Goal: Obtain resource: Download file/media

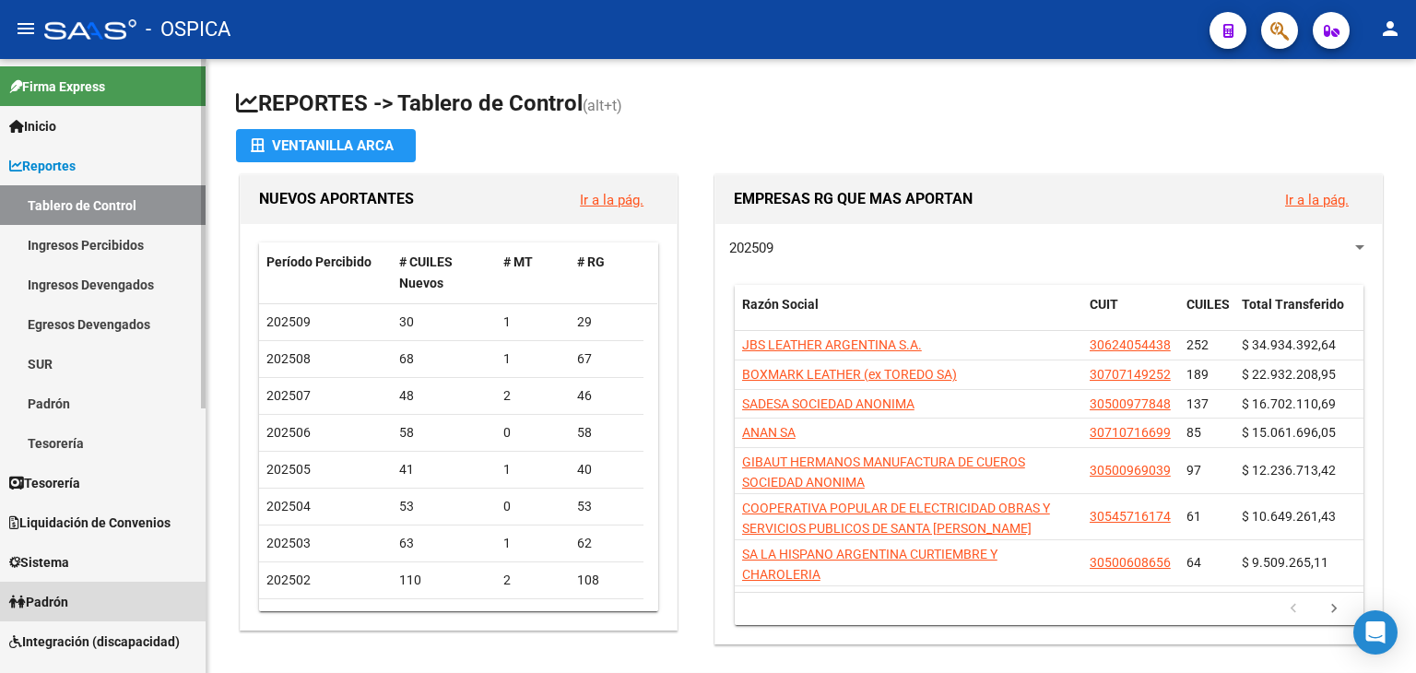
click at [66, 603] on span "Padrón" at bounding box center [38, 602] width 59 height 20
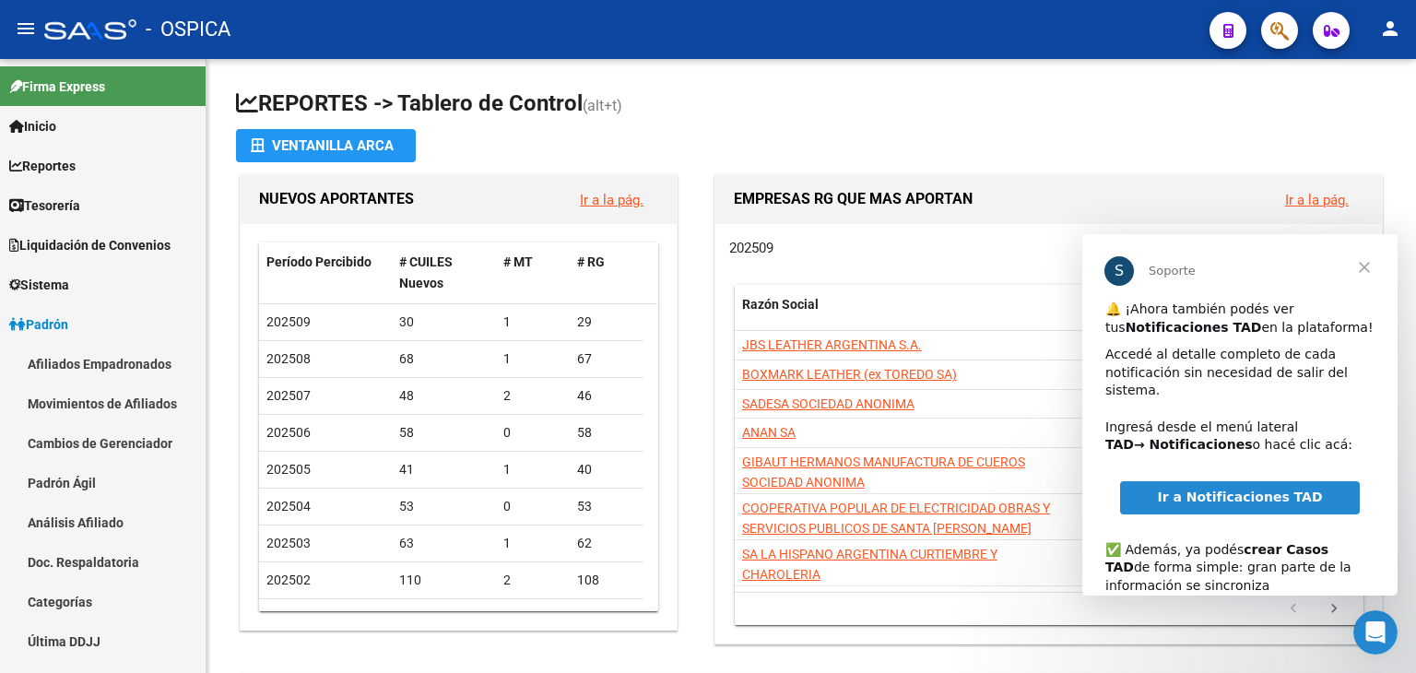
click at [1247, 490] on span "Ir a Notificaciones TAD" at bounding box center [1239, 497] width 165 height 15
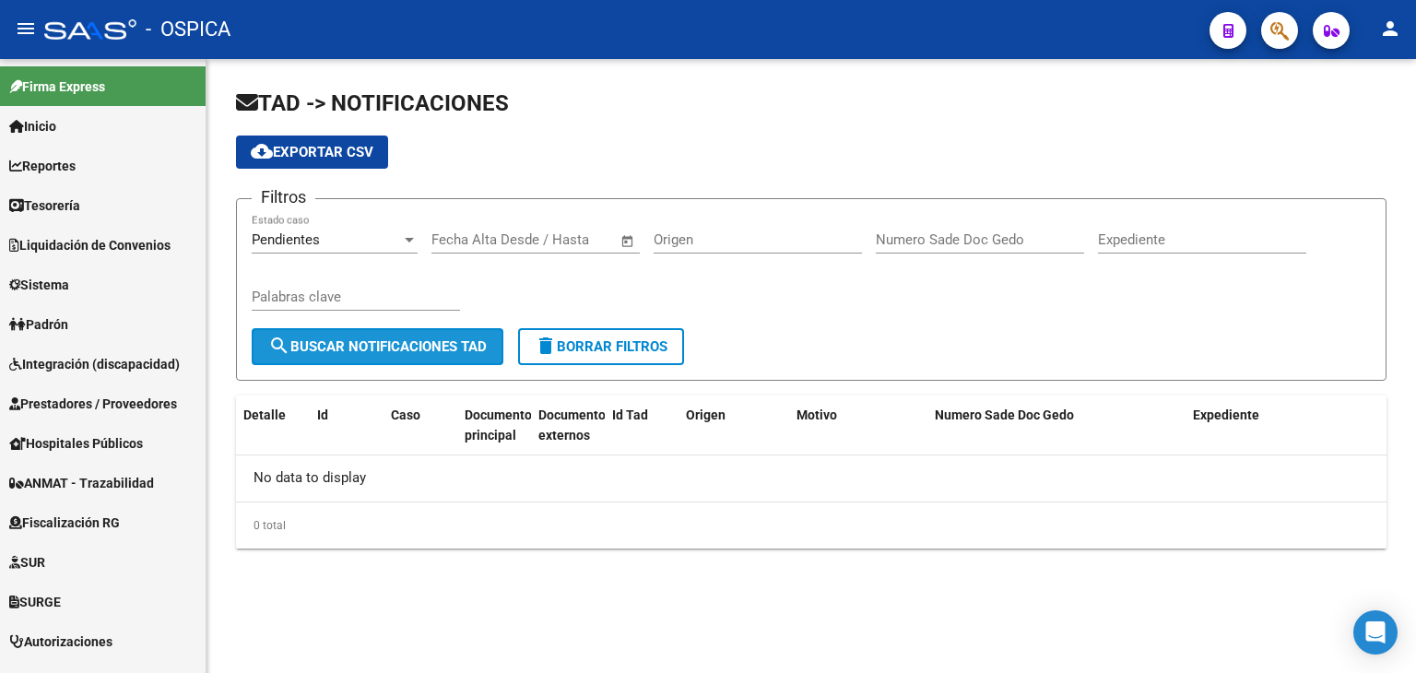
click at [436, 353] on button "search Buscar Notificaciones TAD" at bounding box center [378, 346] width 252 height 37
click at [397, 240] on div "Pendientes" at bounding box center [326, 239] width 149 height 17
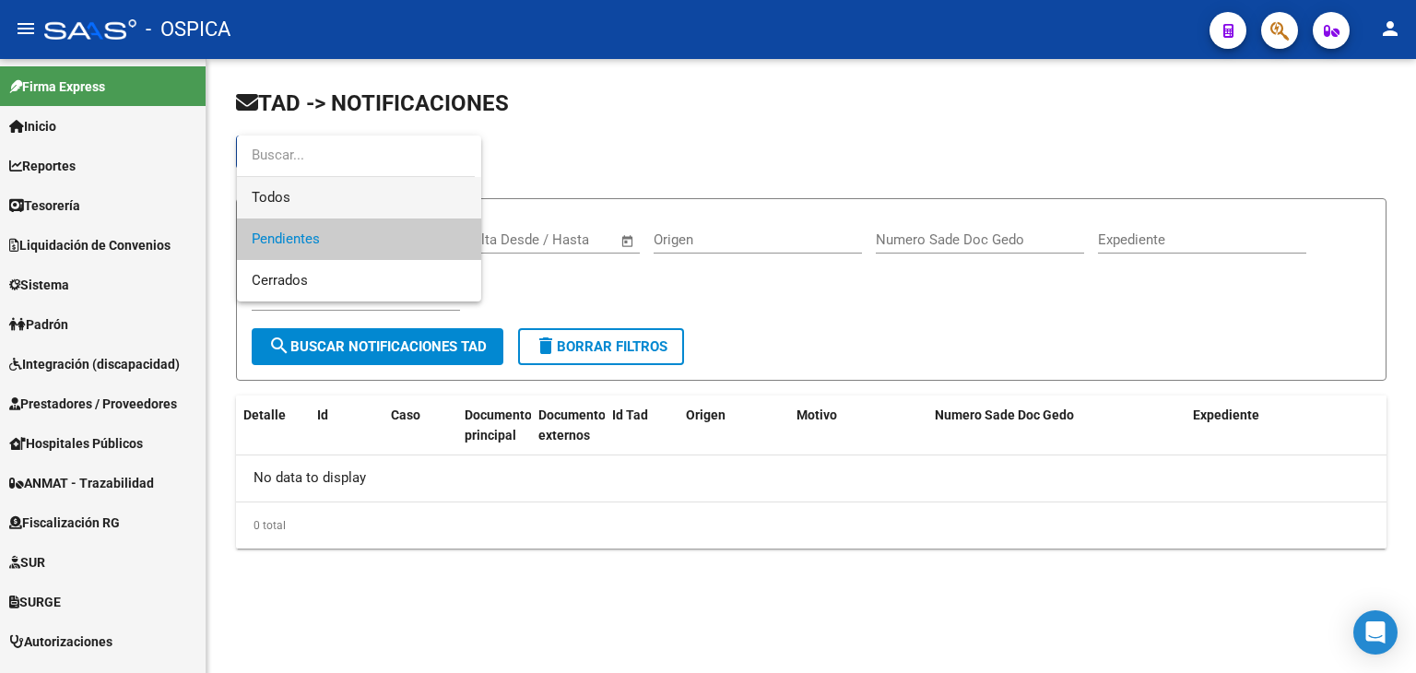
click at [323, 187] on span "Todos" at bounding box center [359, 197] width 215 height 41
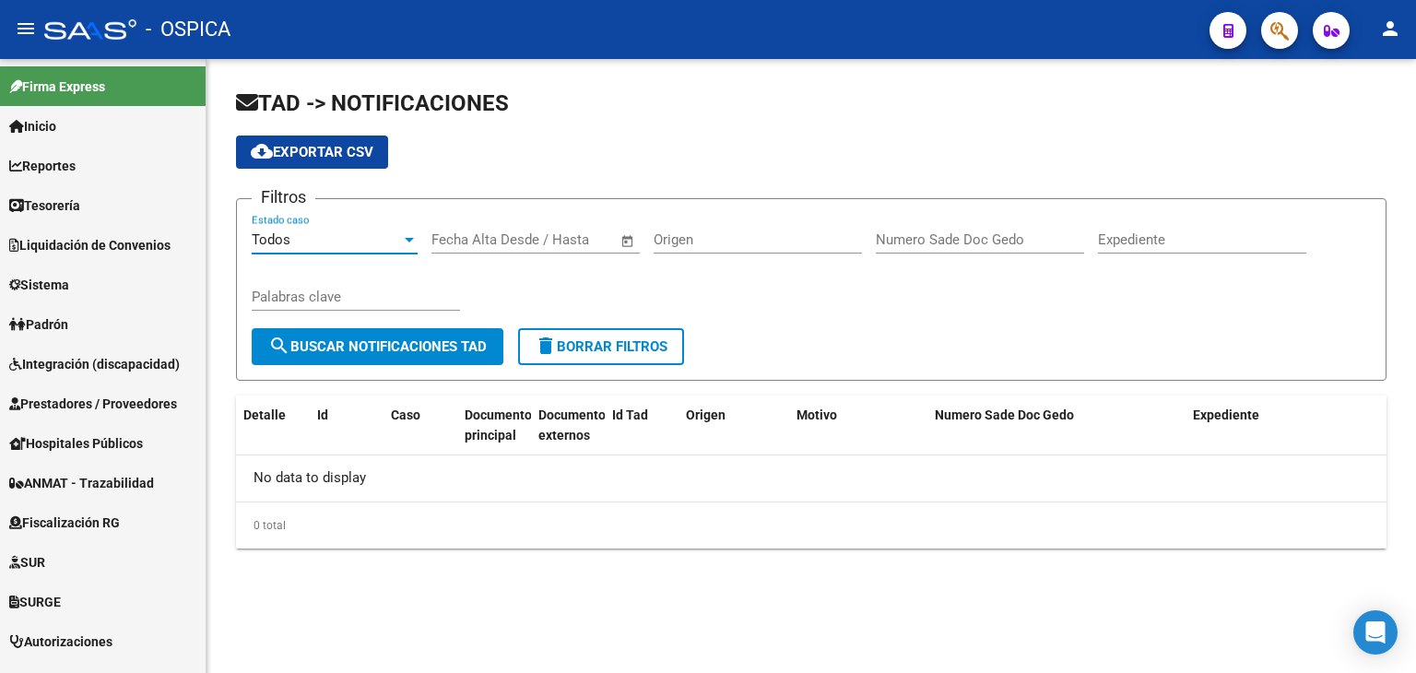
click at [424, 349] on span "search Buscar Notificaciones TAD" at bounding box center [377, 346] width 218 height 17
click at [1228, 40] on span "button" at bounding box center [1228, 30] width 10 height 37
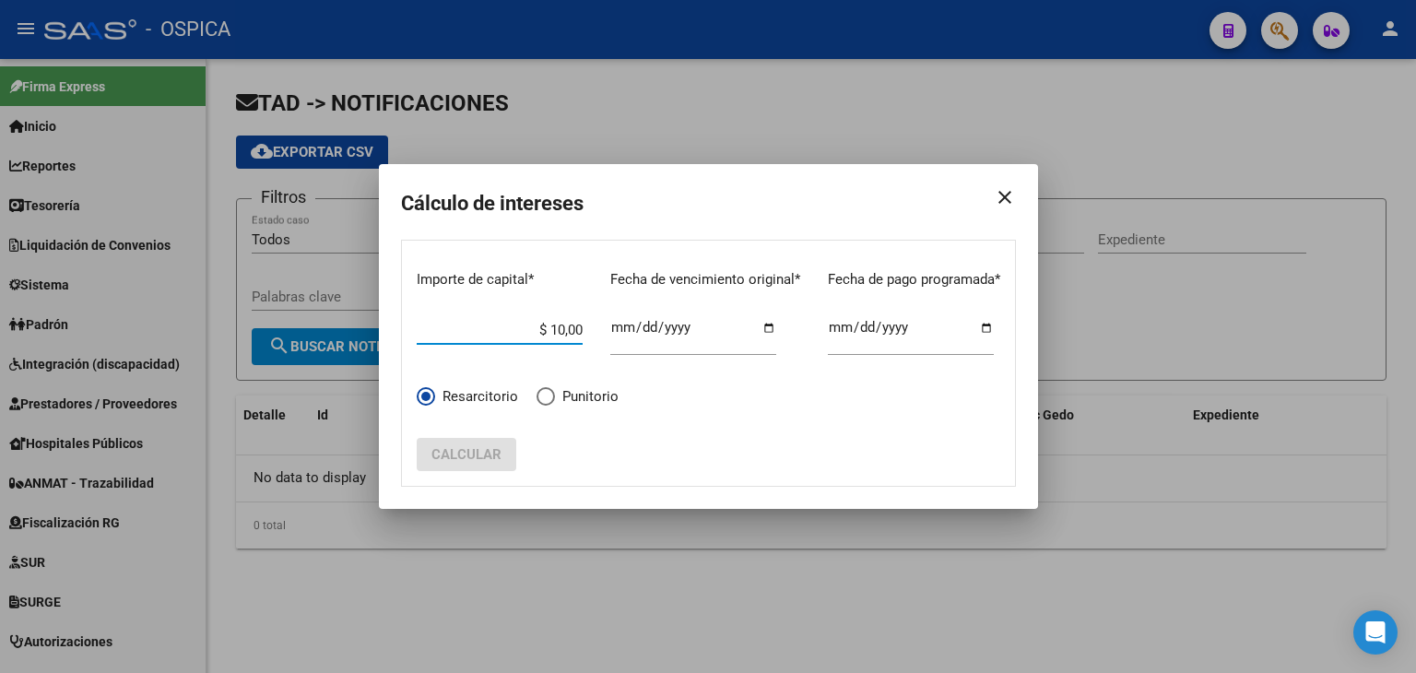
type input "$ 100,00"
type input "[DATE]"
click at [479, 454] on span "Calcular" at bounding box center [466, 454] width 70 height 17
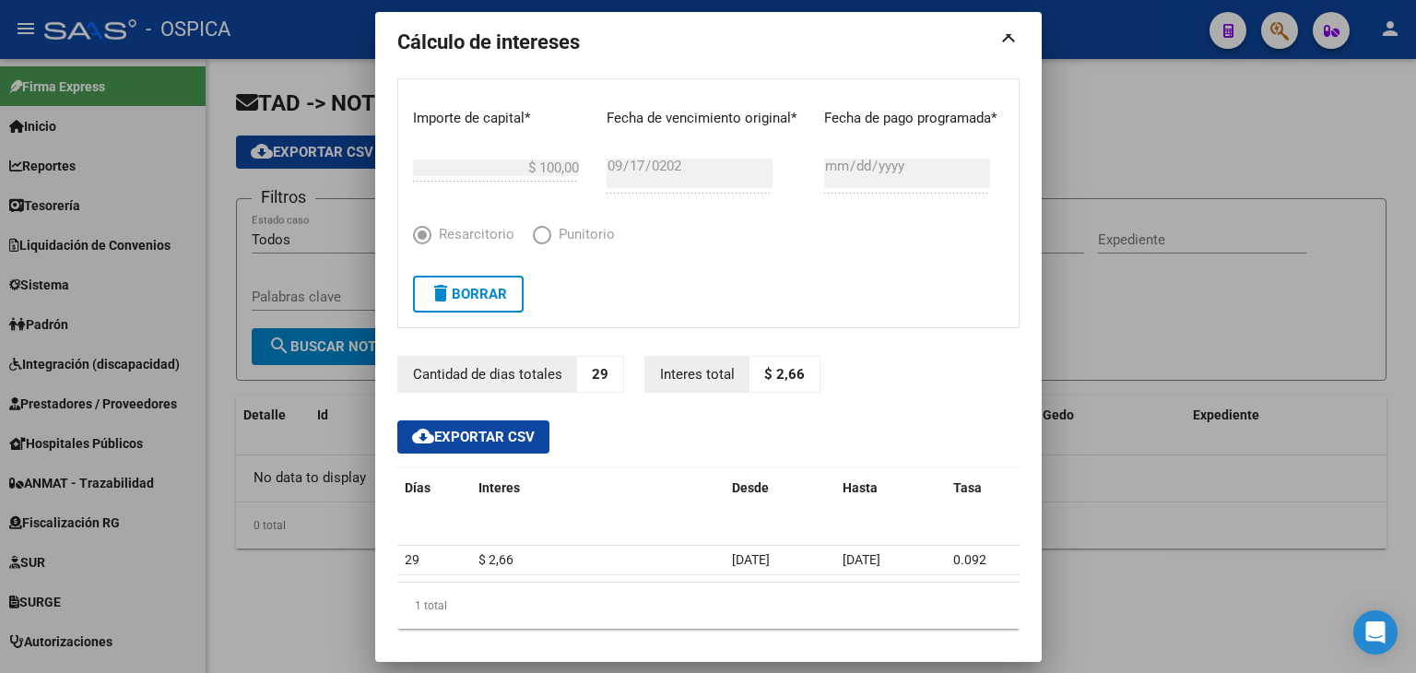
scroll to position [11, 0]
click at [516, 433] on span "cloud_download Exportar CSV" at bounding box center [473, 435] width 123 height 17
click at [1132, 58] on div at bounding box center [708, 336] width 1416 height 673
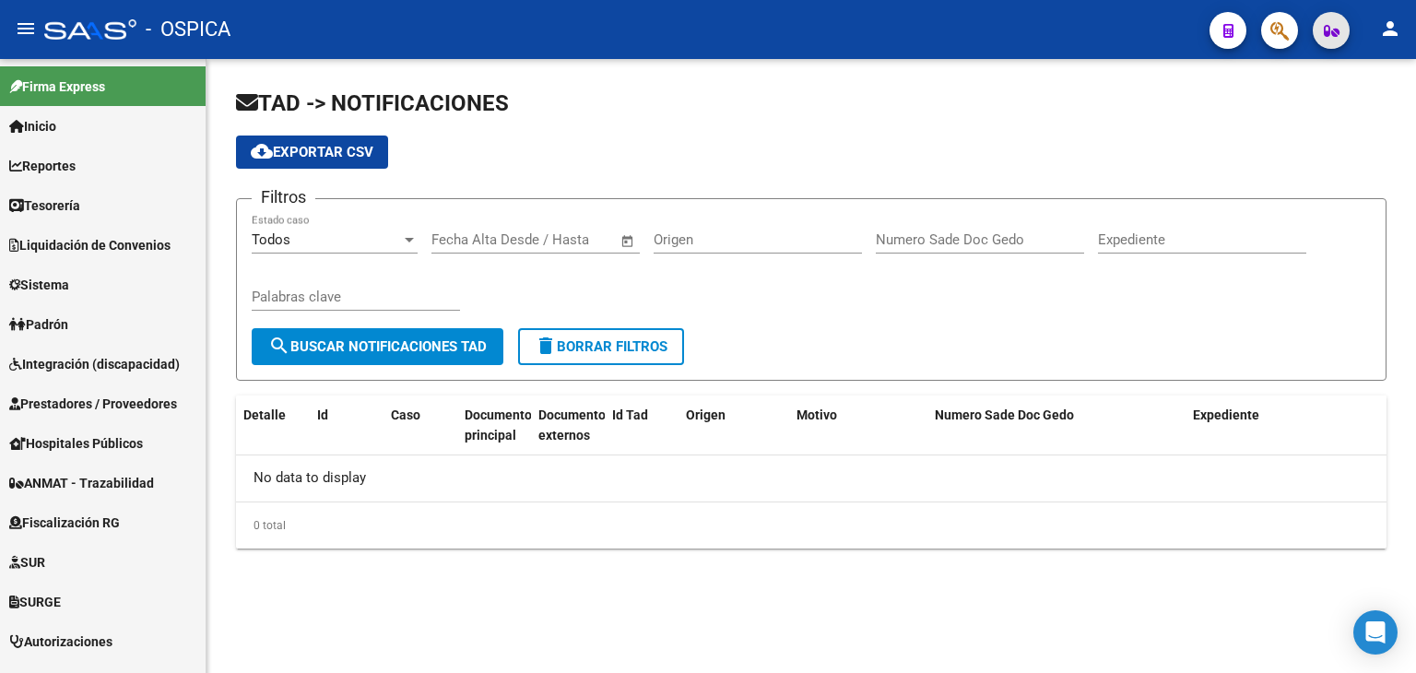
click at [1330, 24] on icon "button" at bounding box center [1332, 31] width 16 height 14
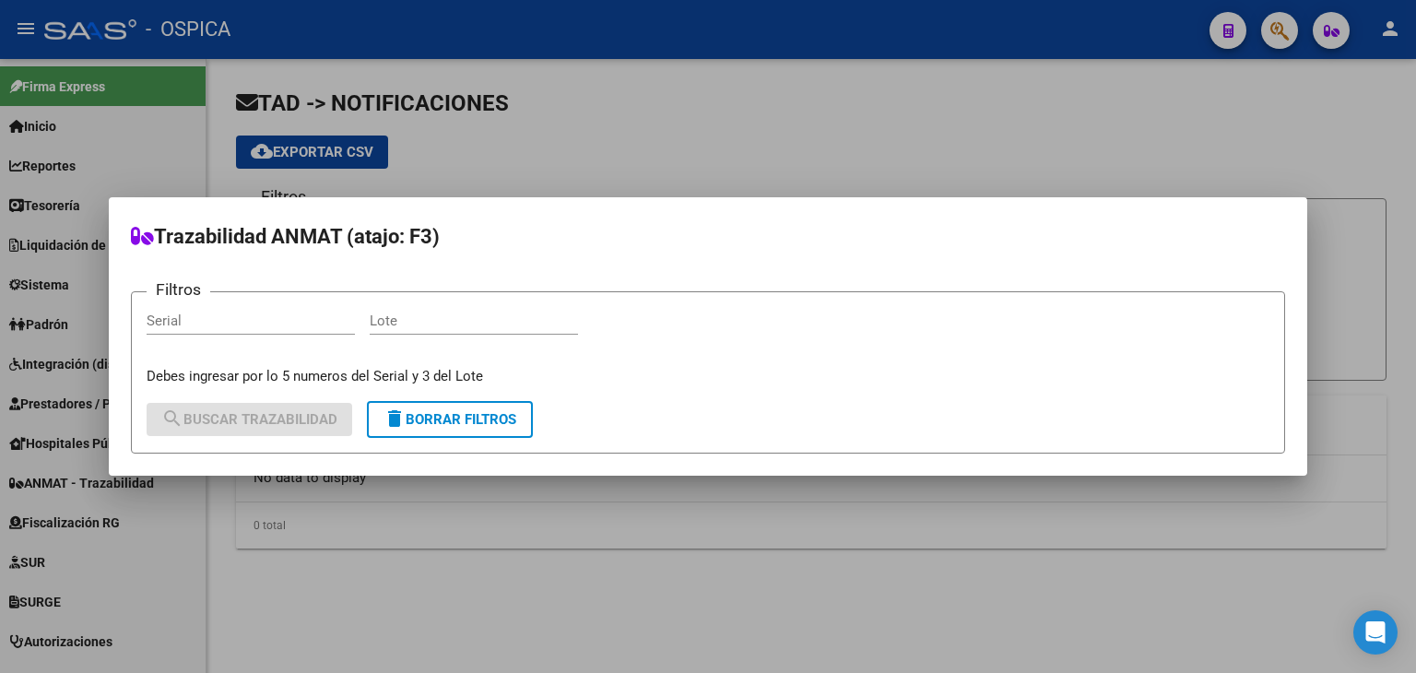
click at [784, 121] on div at bounding box center [708, 336] width 1416 height 673
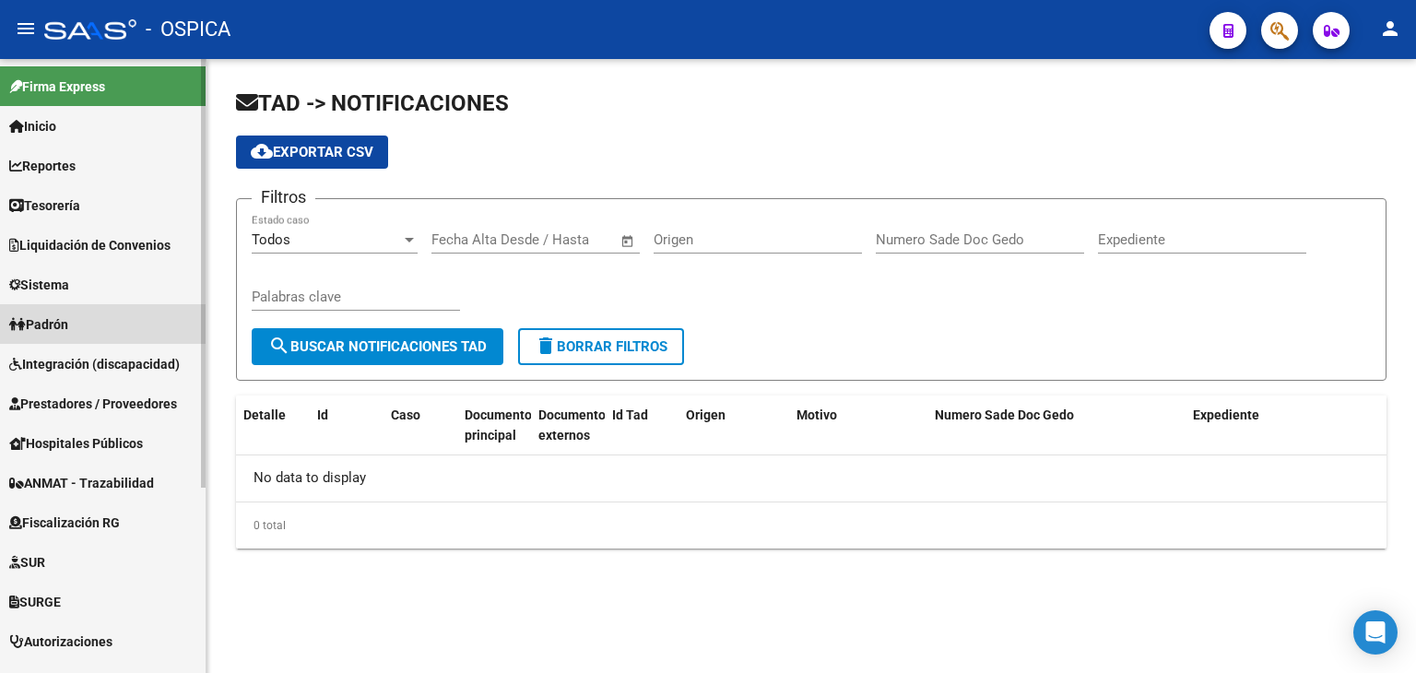
click at [136, 336] on link "Padrón" at bounding box center [103, 324] width 206 height 40
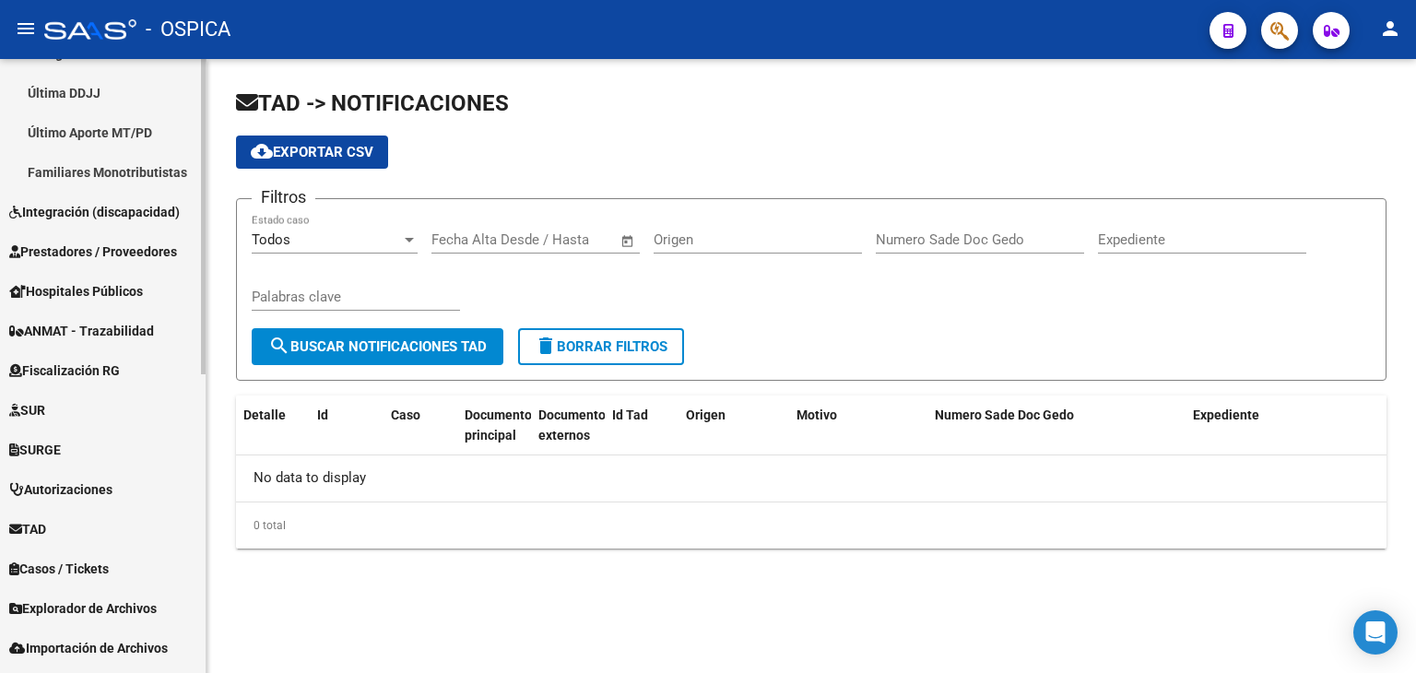
scroll to position [557, 0]
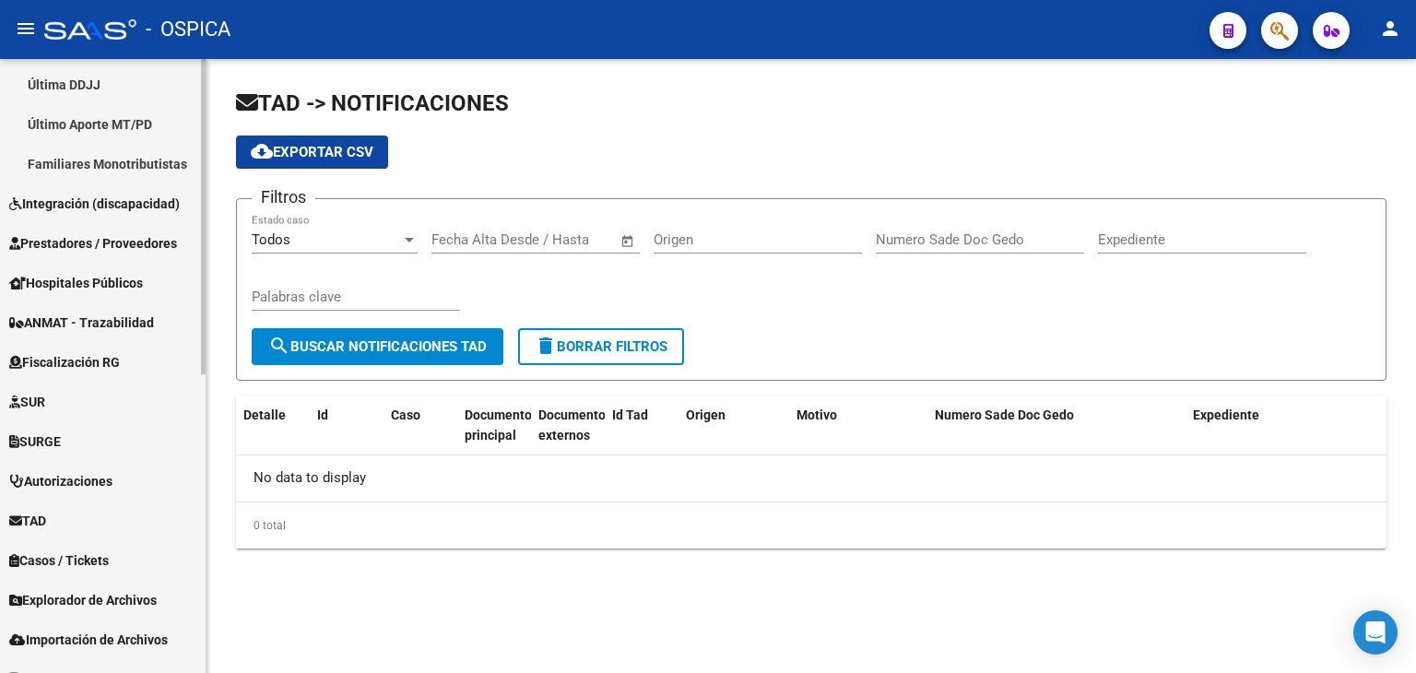
click at [256, 648] on mat-sidenav-container "Firma Express Inicio Calendario SSS Instructivos Contacto OS Reportes Tablero d…" at bounding box center [708, 366] width 1416 height 614
click at [124, 600] on span "Explorador de Archivos" at bounding box center [82, 600] width 147 height 20
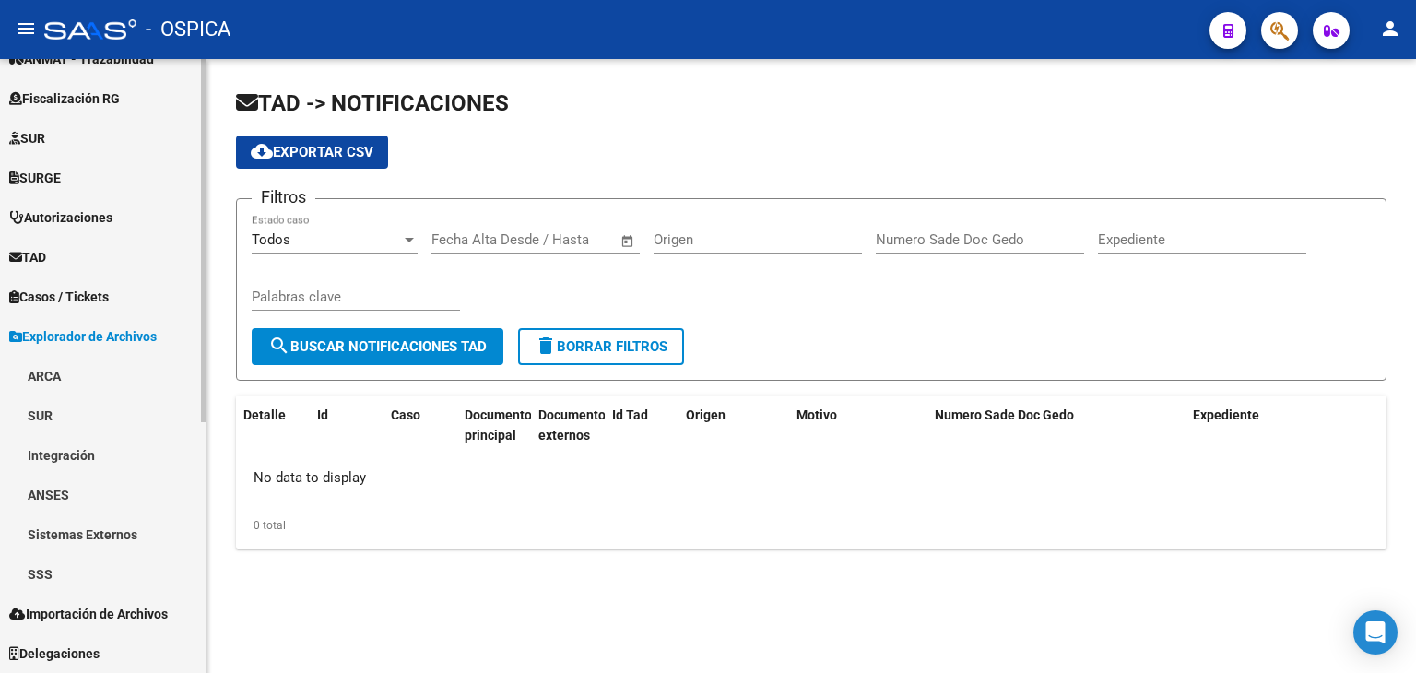
scroll to position [424, 0]
click at [64, 566] on link "SSS" at bounding box center [103, 574] width 206 height 40
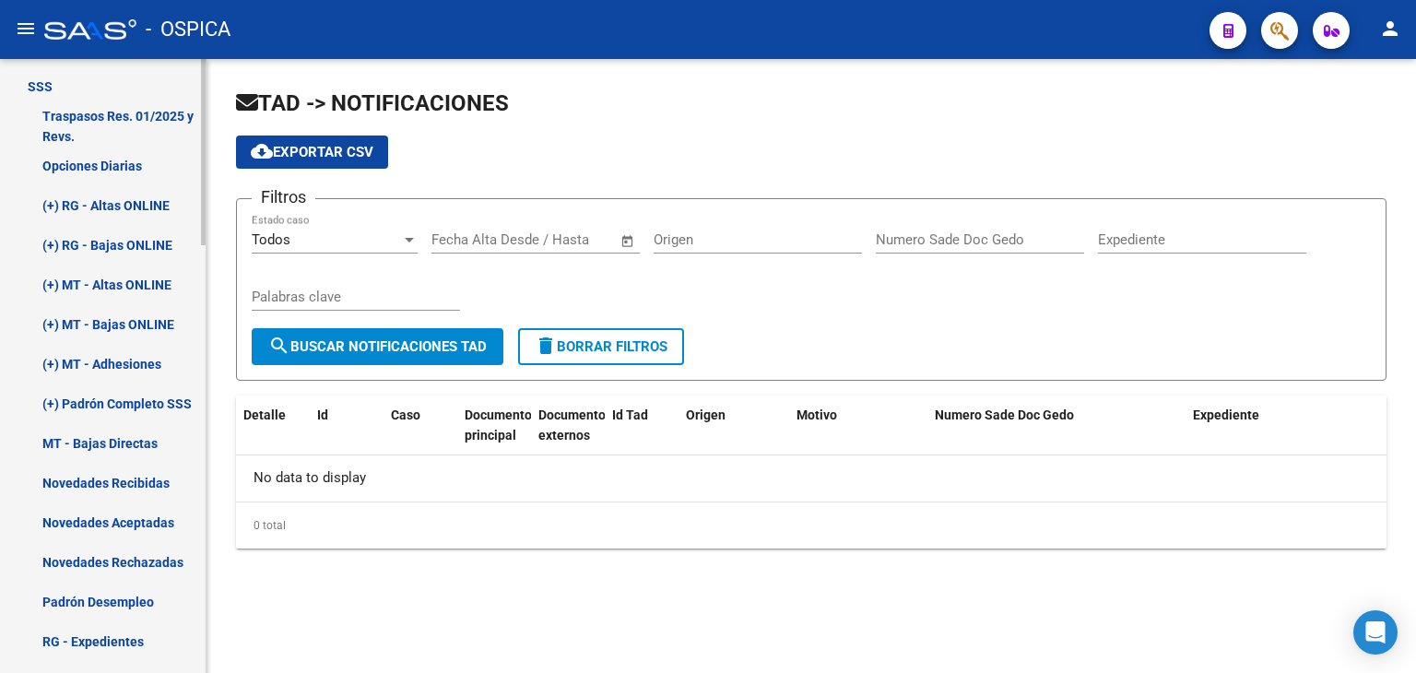
scroll to position [916, 0]
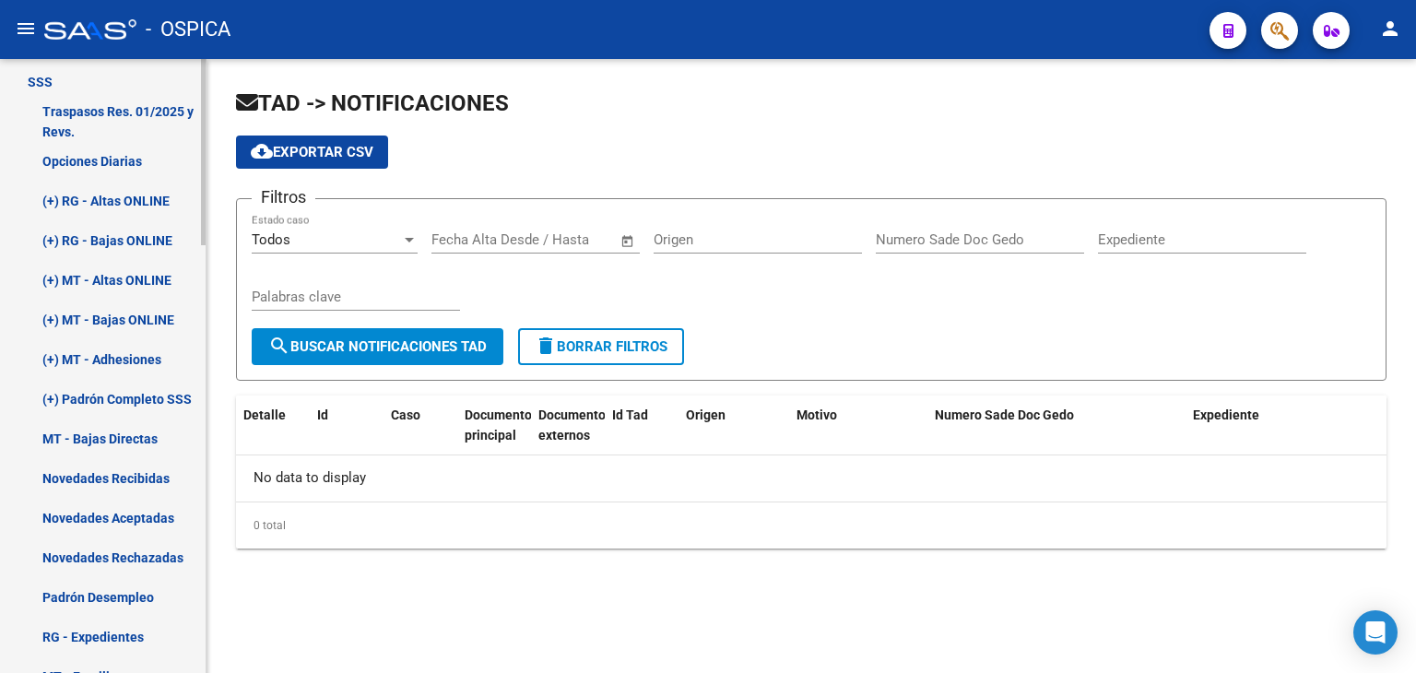
click at [216, 502] on mat-sidenav-container "Firma Express Inicio Calendario SSS Instructivos Contacto OS Reportes Tablero d…" at bounding box center [708, 366] width 1416 height 614
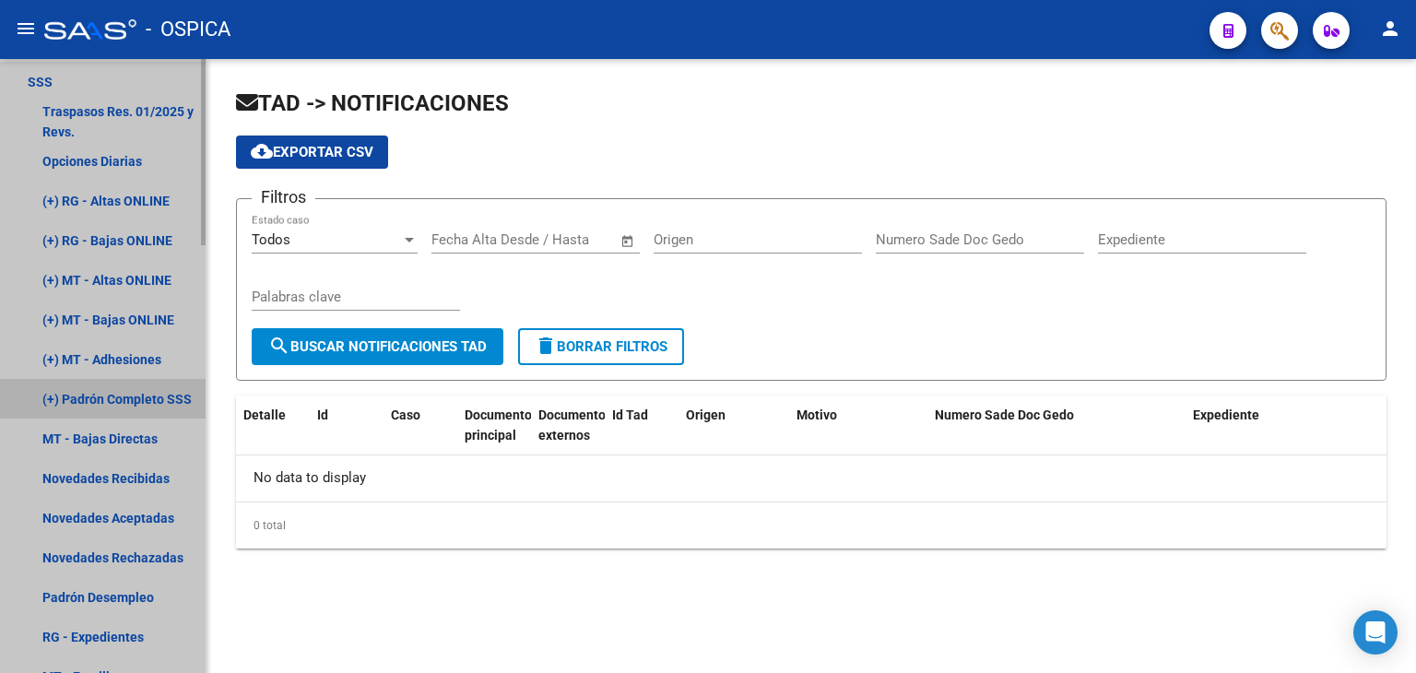
click at [140, 400] on link "(+) Padrón Completo SSS" at bounding box center [103, 399] width 206 height 40
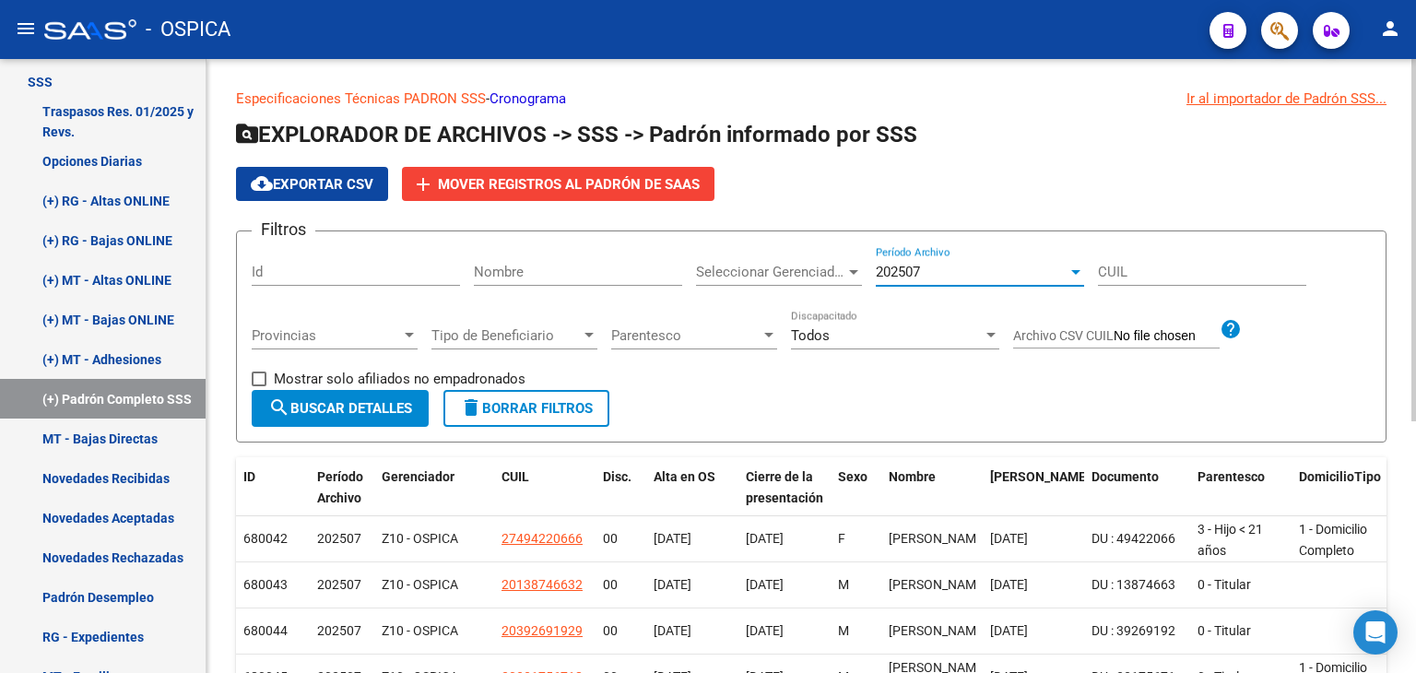
click at [1077, 270] on div at bounding box center [1075, 272] width 9 height 5
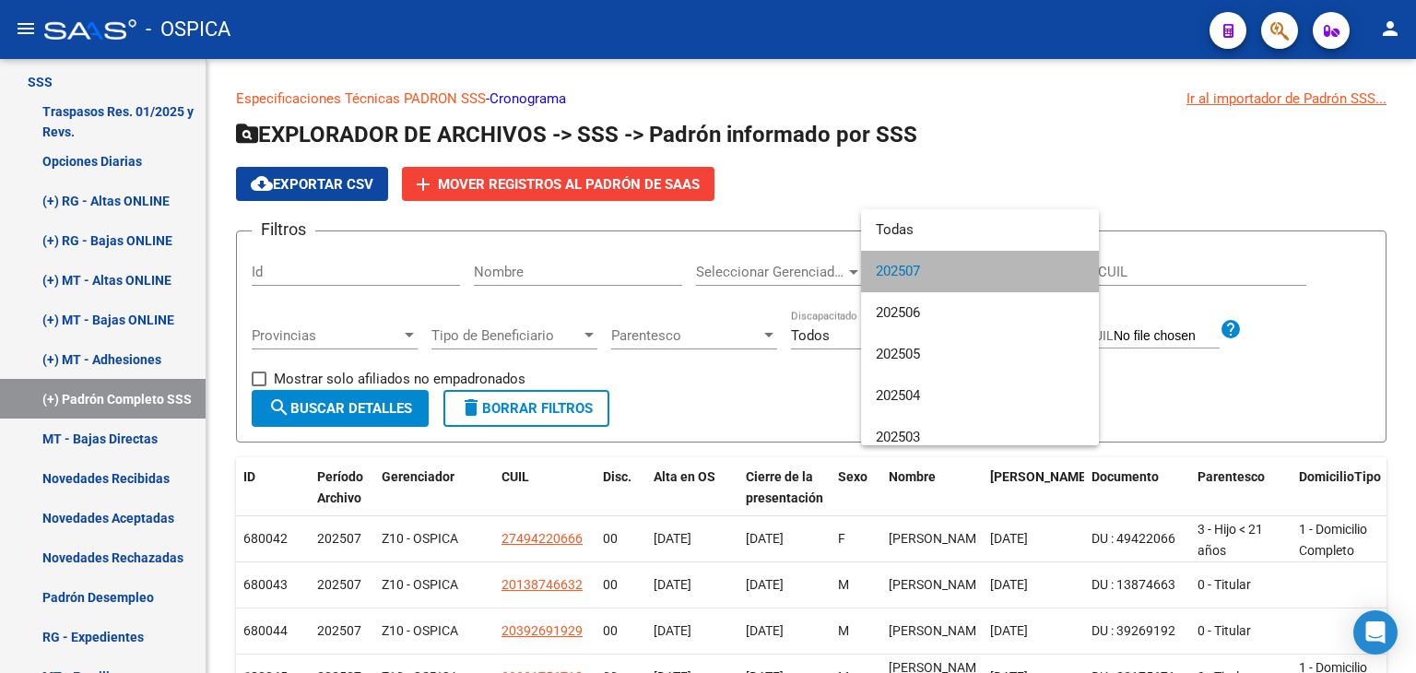
click at [1002, 266] on span "202507" at bounding box center [980, 271] width 208 height 41
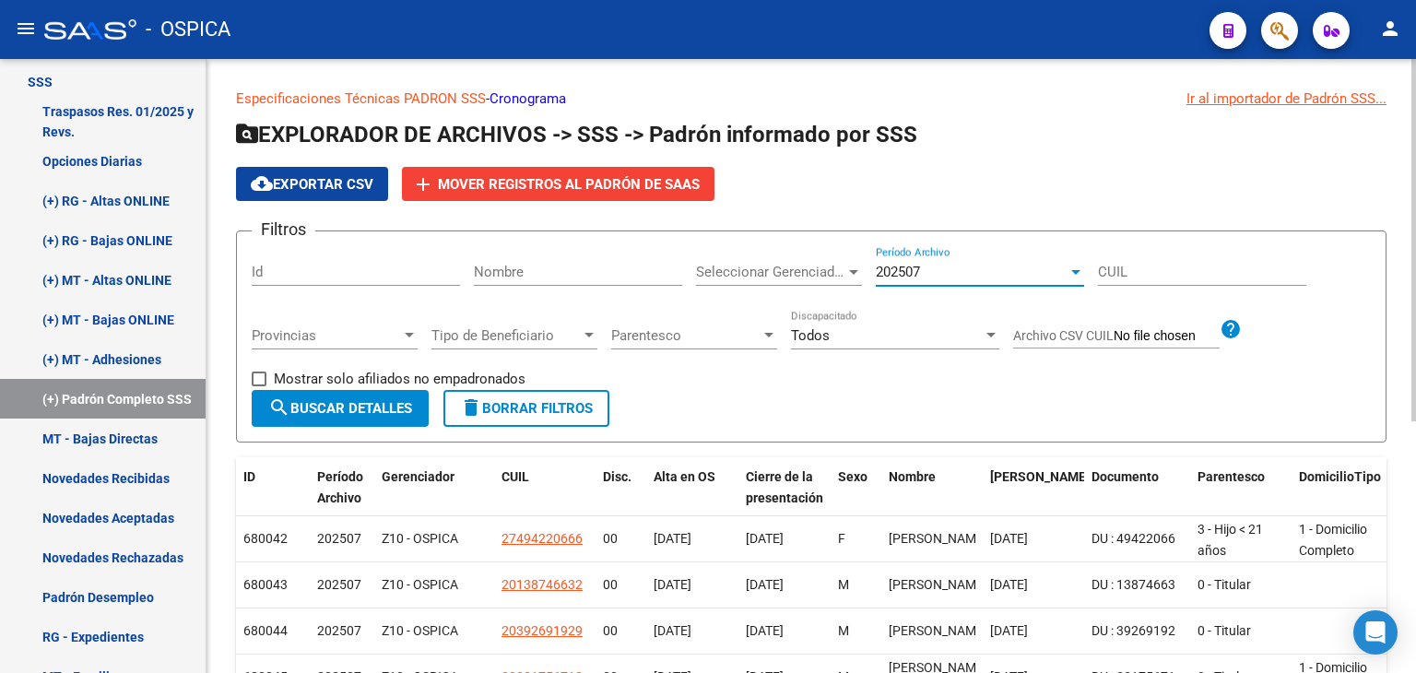
click at [324, 182] on span "cloud_download Exportar CSV" at bounding box center [312, 184] width 123 height 17
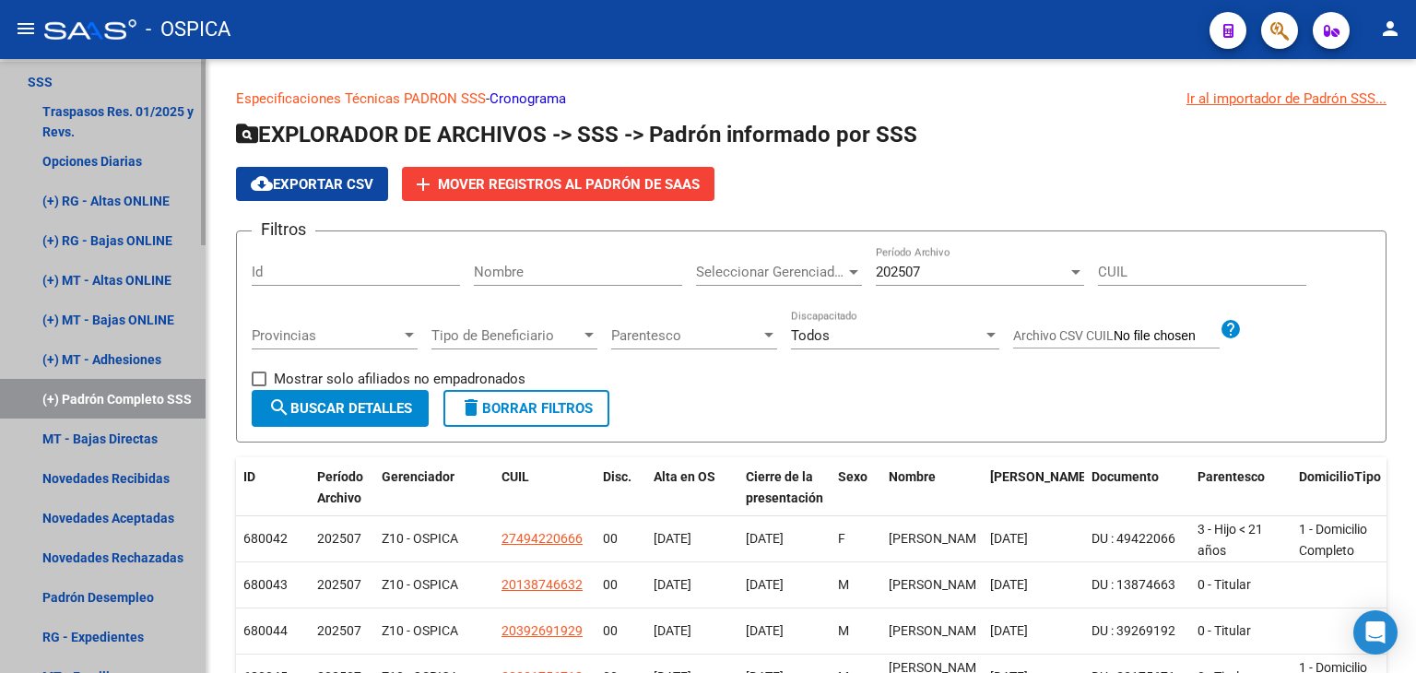
click at [199, 78] on link "SSS" at bounding box center [103, 82] width 206 height 40
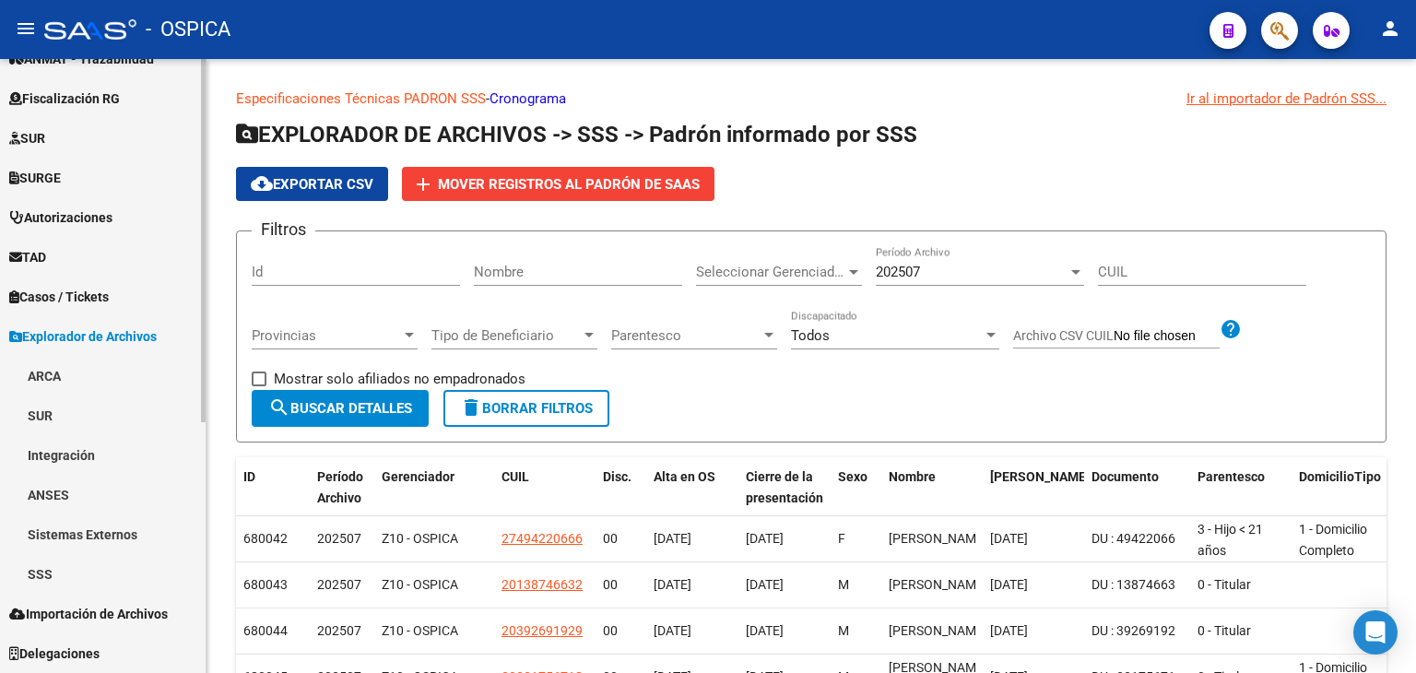
scroll to position [424, 0]
click at [199, 83] on link "Fiscalización RG" at bounding box center [103, 98] width 206 height 40
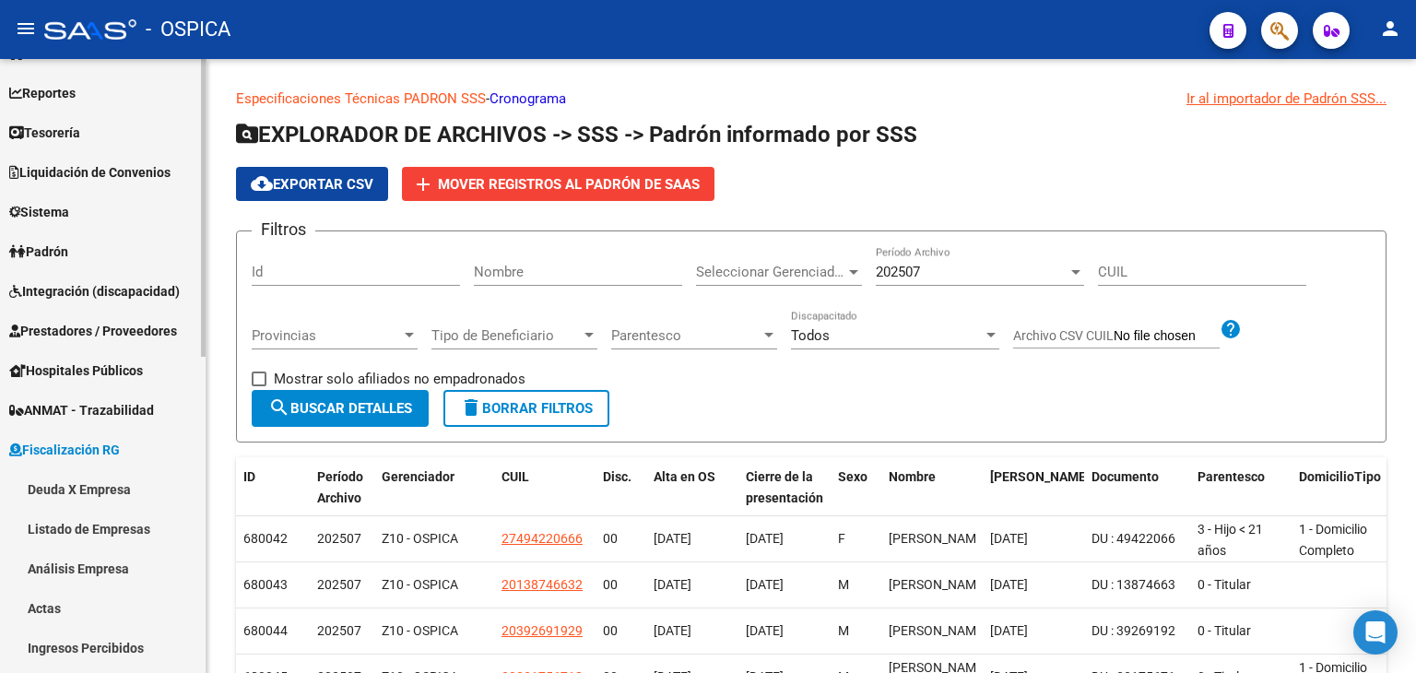
scroll to position [13, 0]
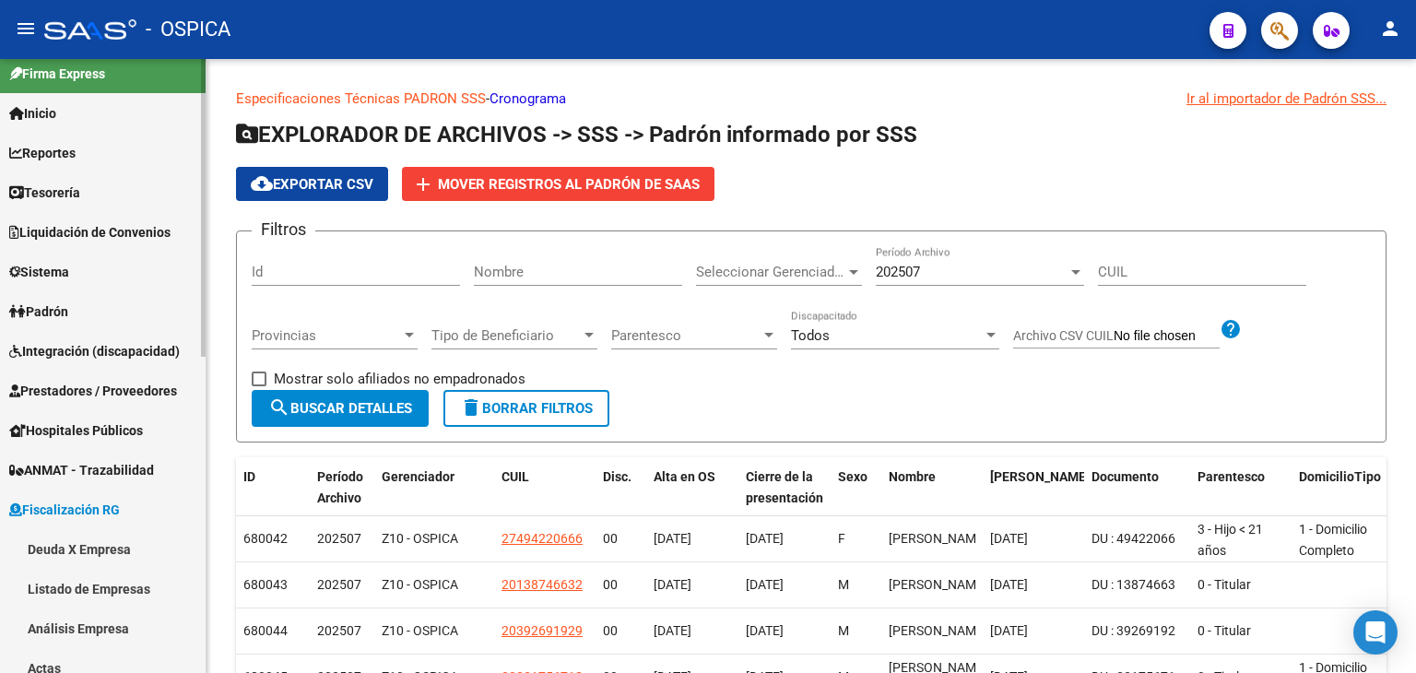
click at [225, 88] on mat-sidenav-container "Firma Express Inicio Calendario SSS Instructivos Contacto OS Reportes Tablero d…" at bounding box center [708, 366] width 1416 height 614
click at [76, 154] on span "Reportes" at bounding box center [42, 153] width 66 height 20
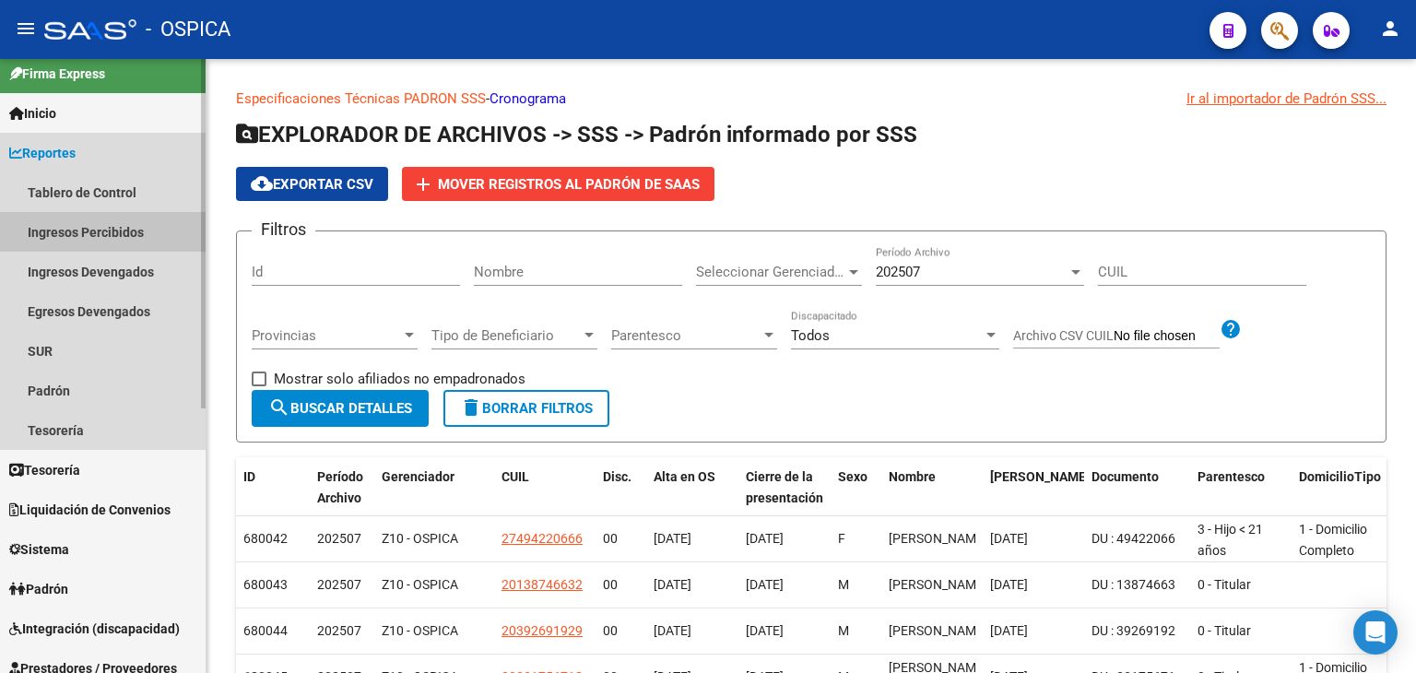
click at [103, 227] on link "Ingresos Percibidos" at bounding box center [103, 232] width 206 height 40
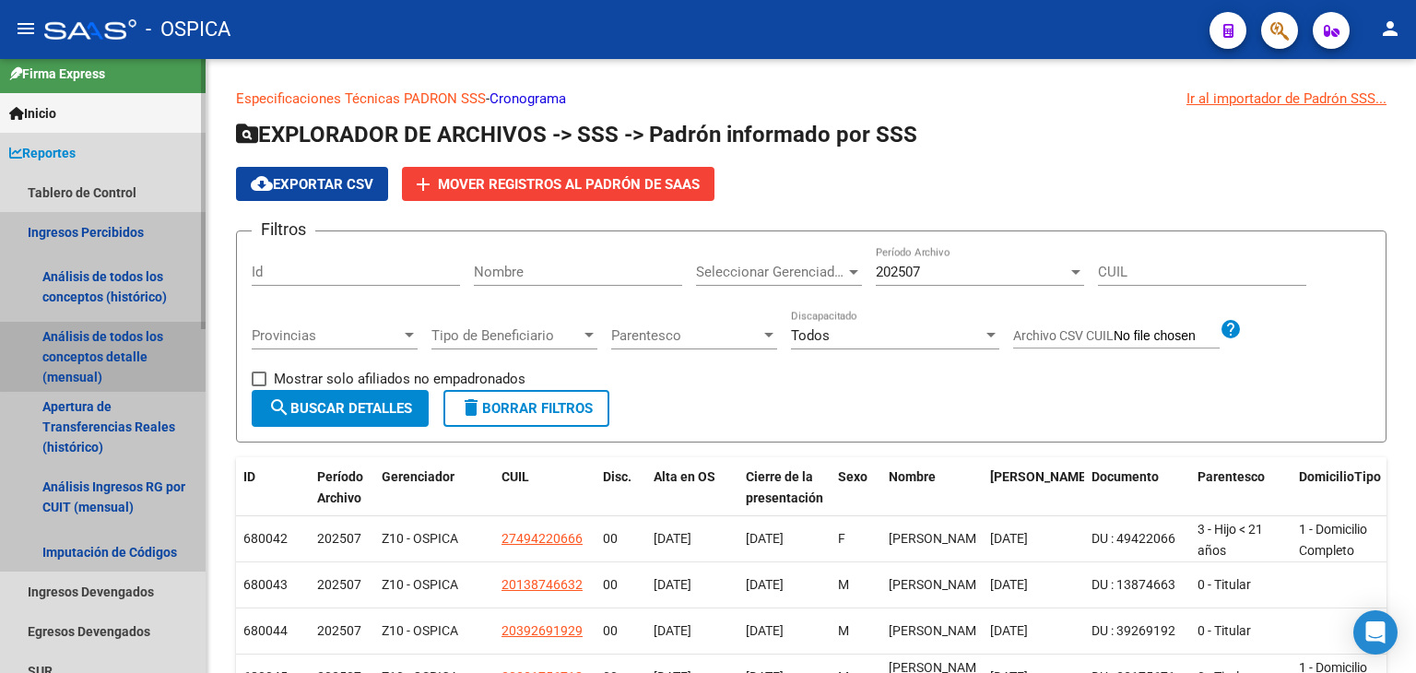
click at [111, 343] on link "Análisis de todos los conceptos detalle (mensual)" at bounding box center [103, 357] width 206 height 70
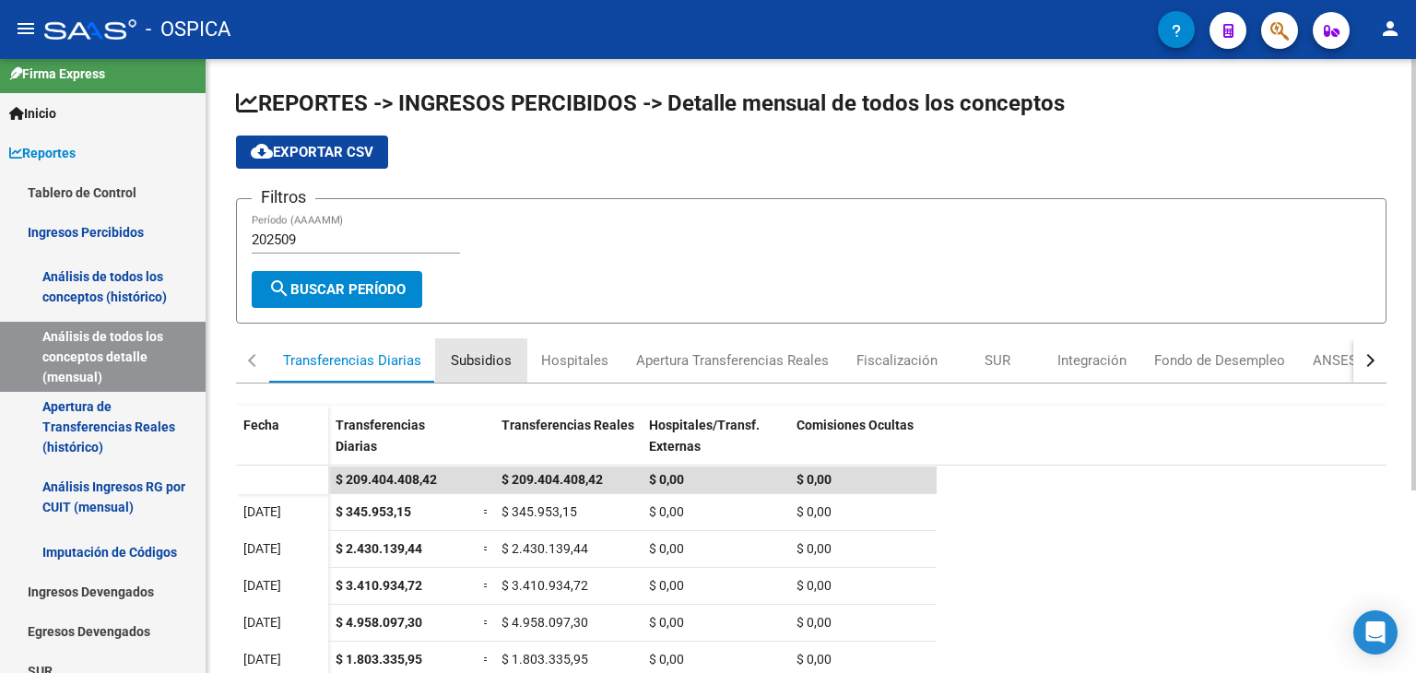
click at [475, 356] on div "Subsidios" at bounding box center [481, 360] width 61 height 20
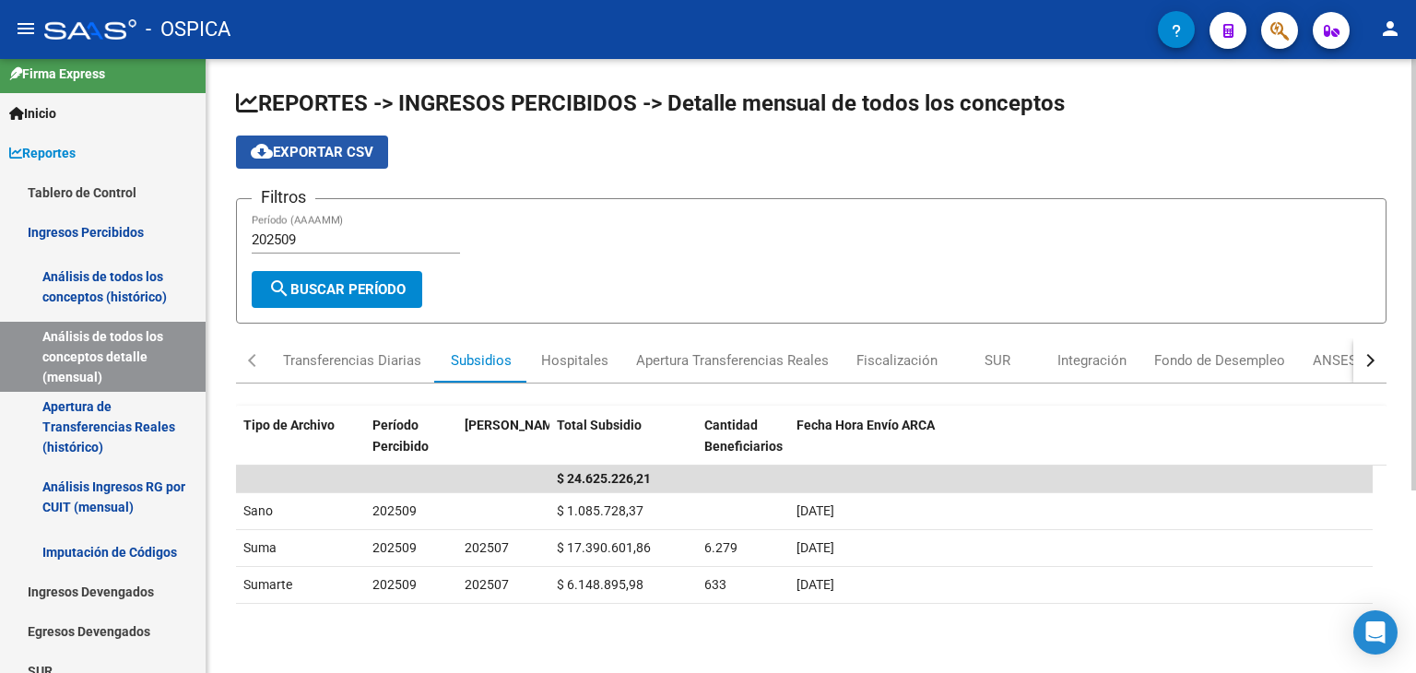
click at [328, 146] on span "cloud_download Exportar CSV" at bounding box center [312, 152] width 123 height 17
